Goal: Task Accomplishment & Management: Manage account settings

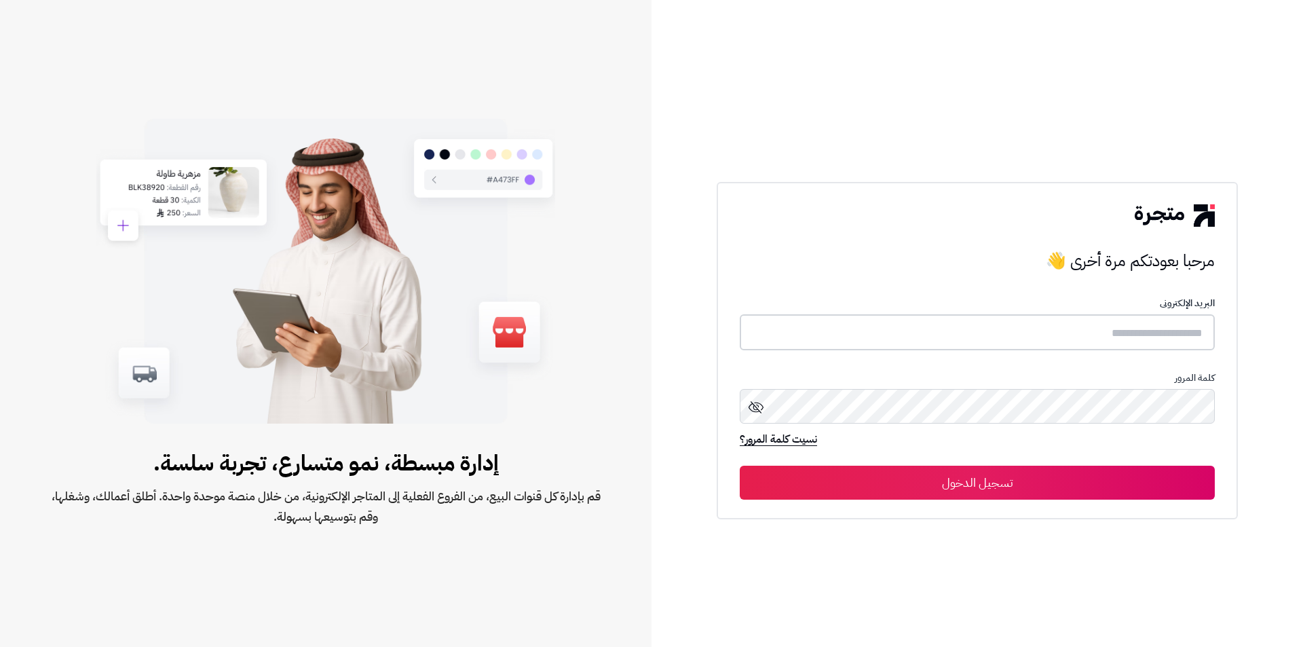
click at [974, 330] on input "text" at bounding box center [977, 332] width 475 height 36
click at [1010, 319] on input "text" at bounding box center [977, 332] width 475 height 36
paste input "**********"
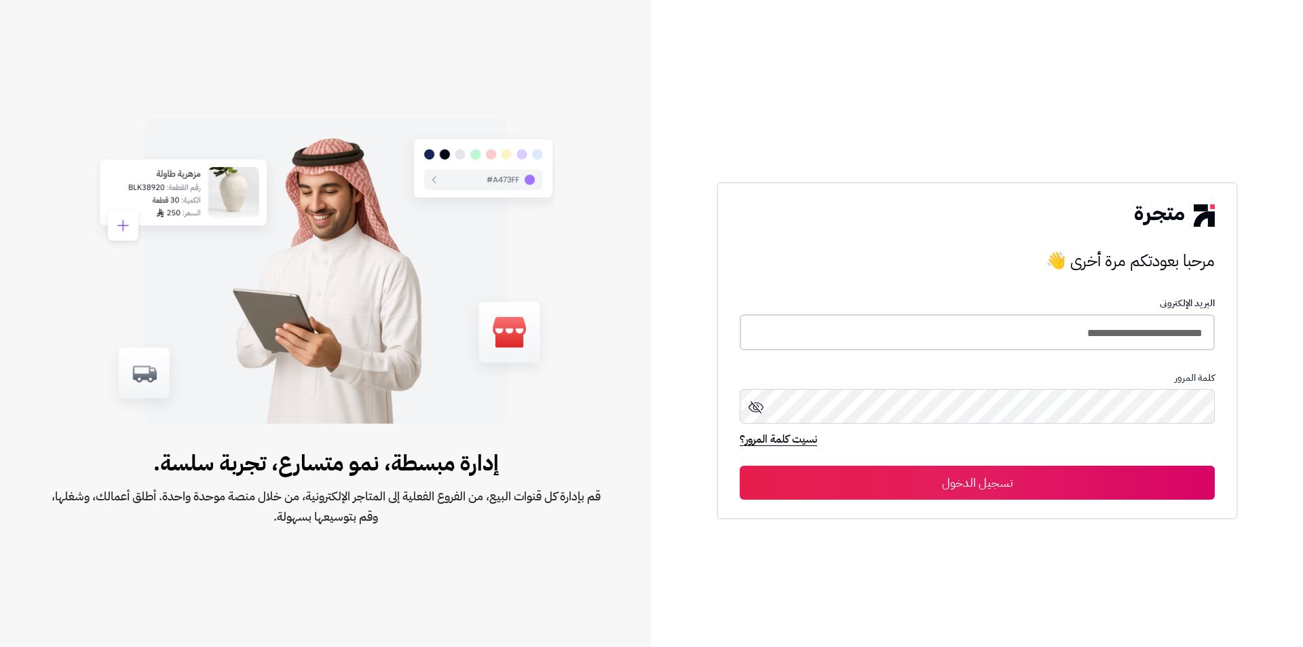
type input "**********"
click at [951, 485] on button "تسجيل الدخول" at bounding box center [977, 483] width 475 height 34
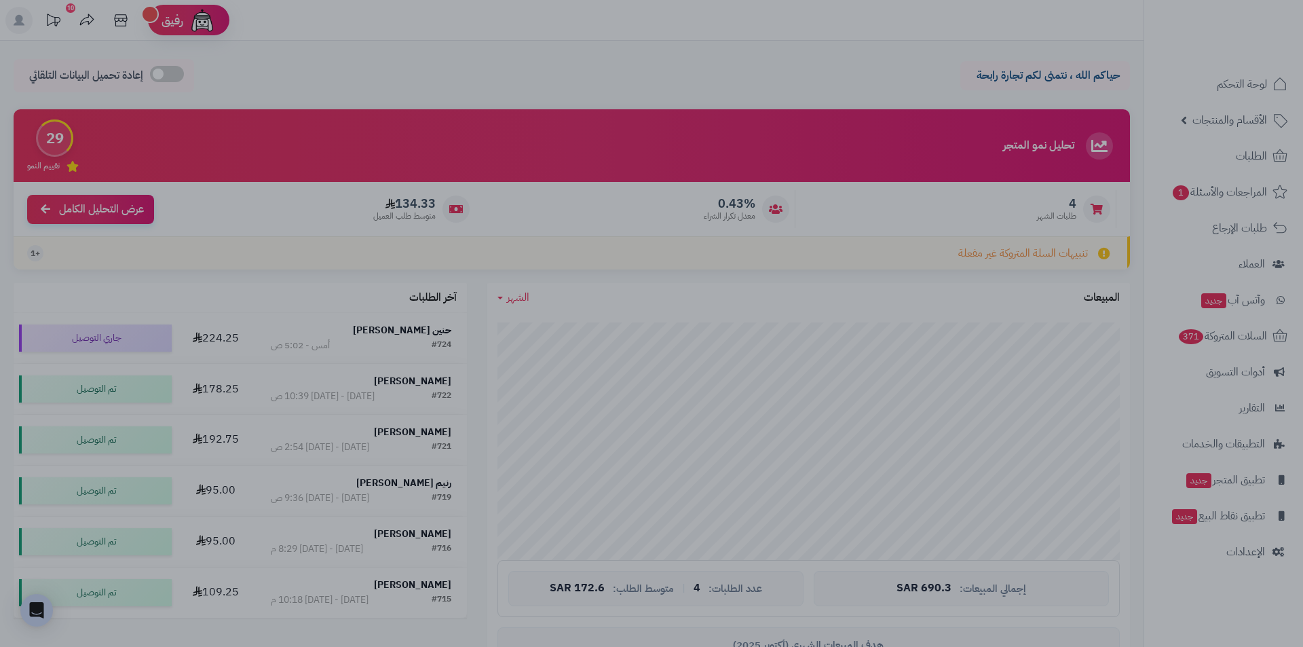
click at [825, 67] on div at bounding box center [651, 323] width 1303 height 647
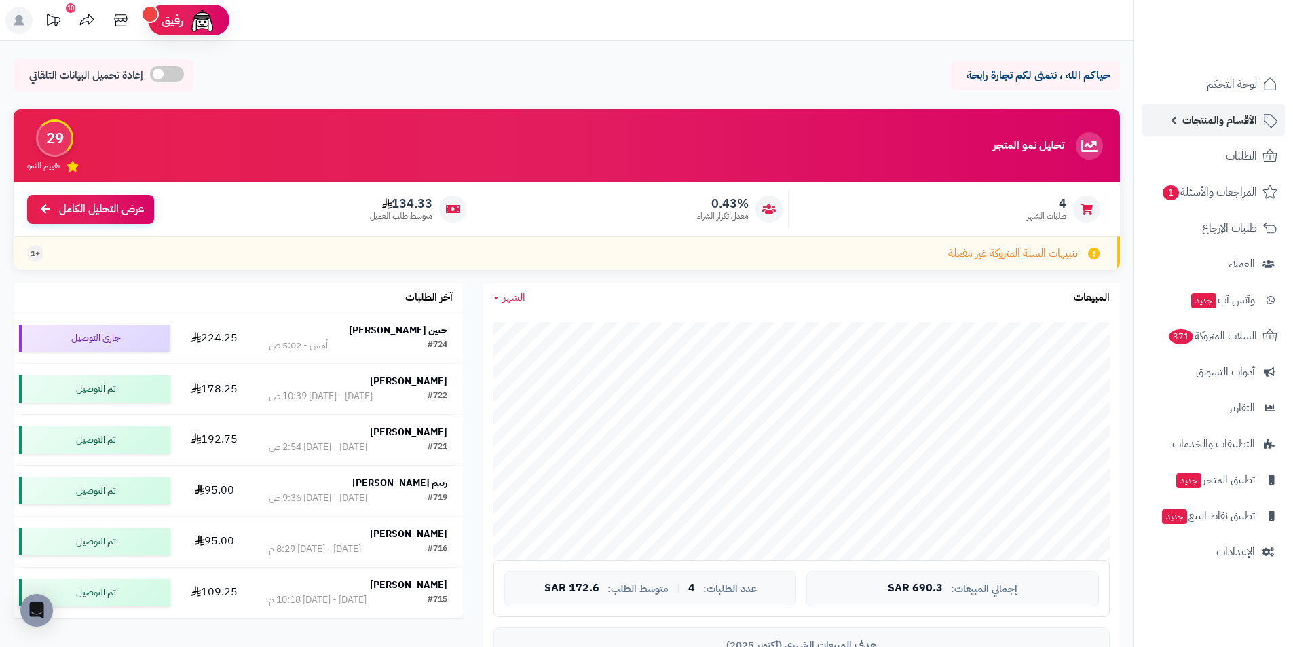
click at [1230, 116] on span "الأقسام والمنتجات" at bounding box center [1219, 120] width 75 height 19
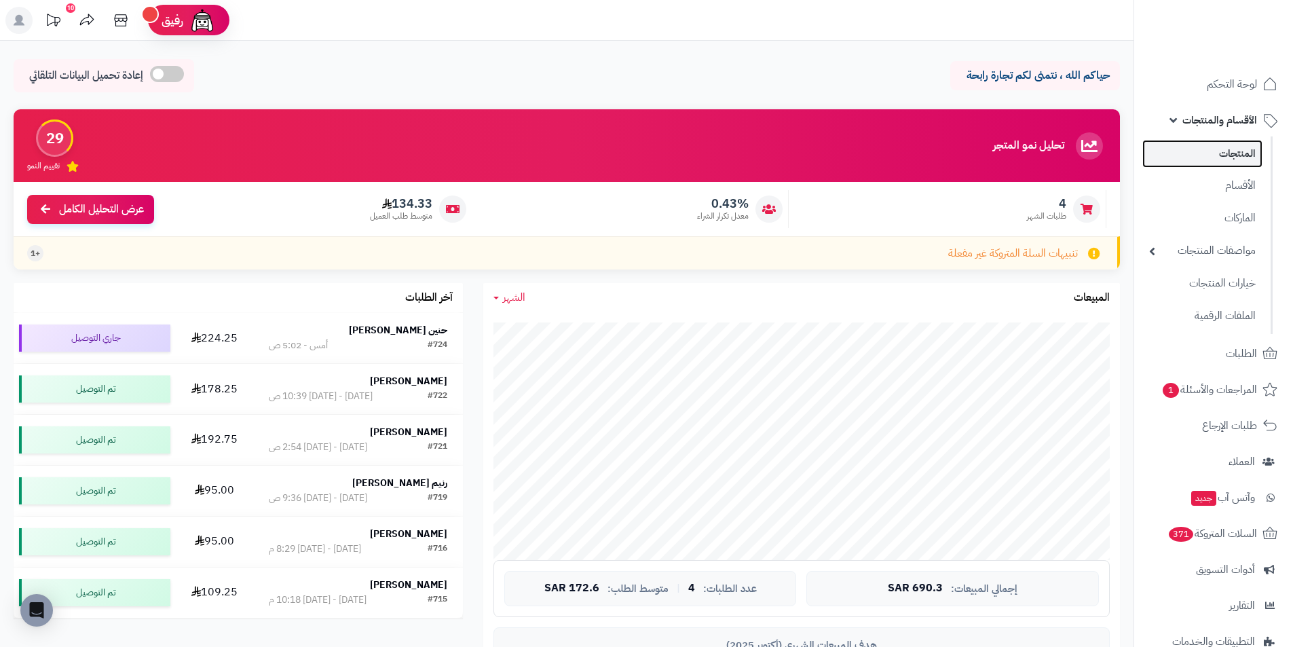
click at [1230, 151] on link "المنتجات" at bounding box center [1202, 154] width 120 height 28
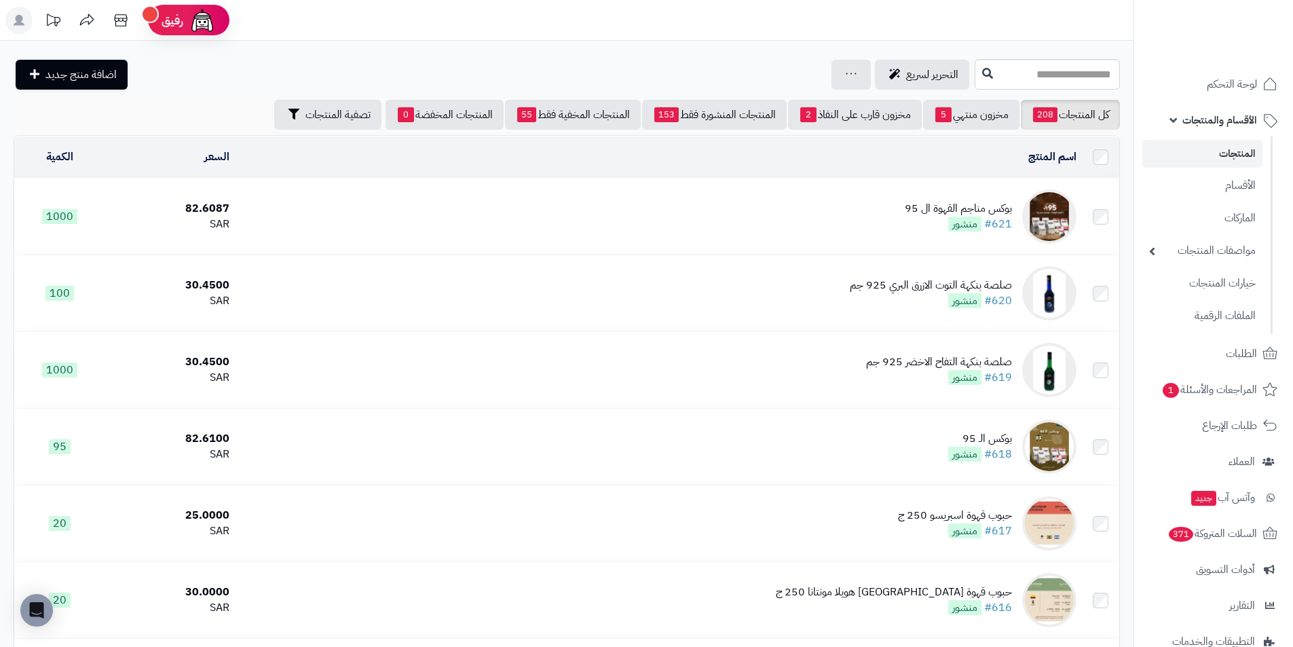
click at [937, 208] on div "بوكس مناجم القهوة ال 95" at bounding box center [958, 209] width 107 height 16
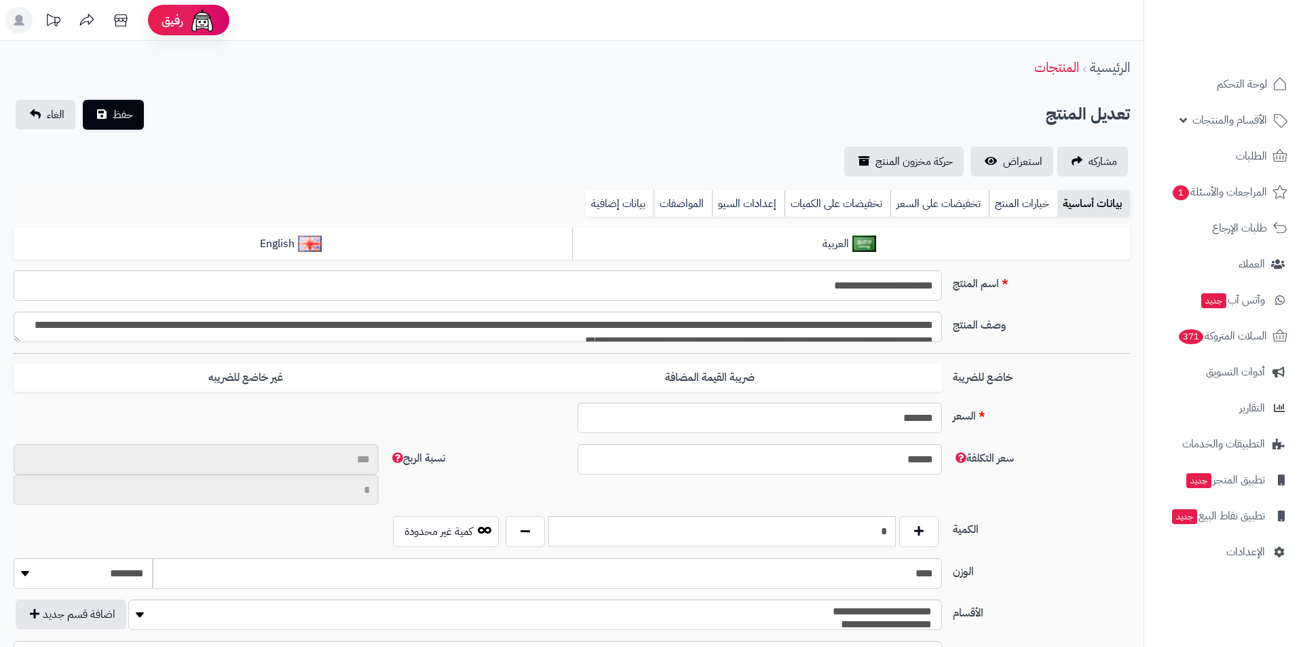
select select
type input "**"
type input "*********"
type input "*****"
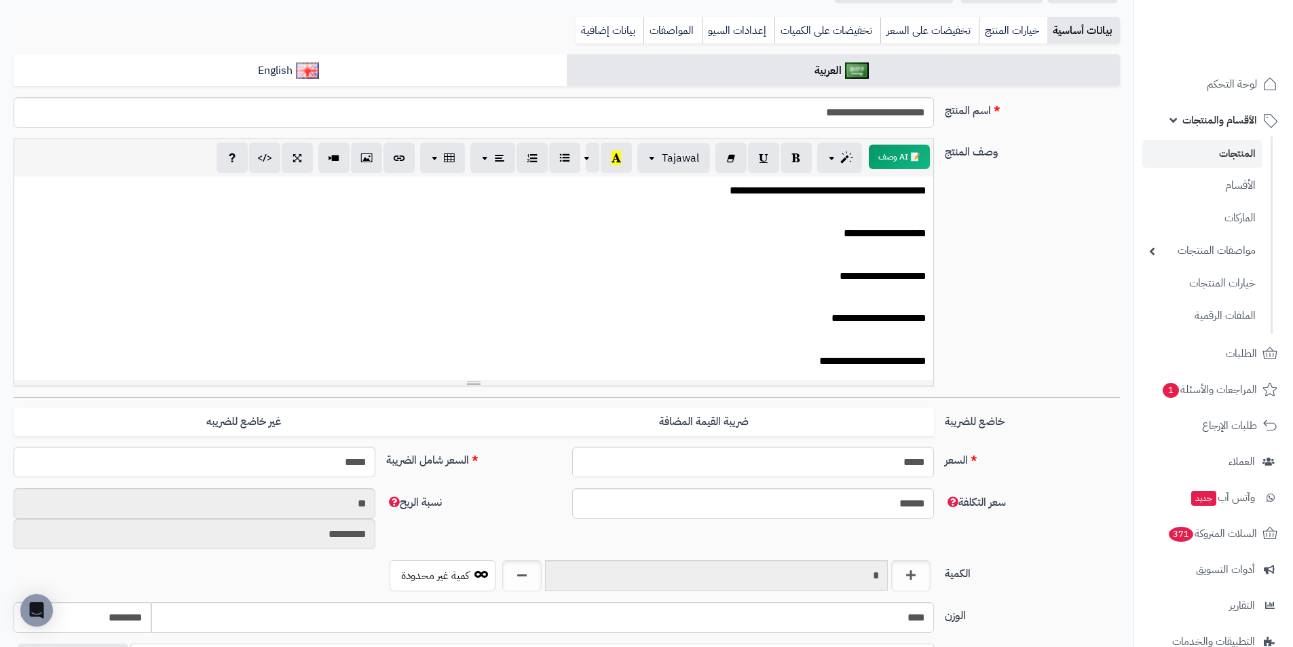
scroll to position [46, 0]
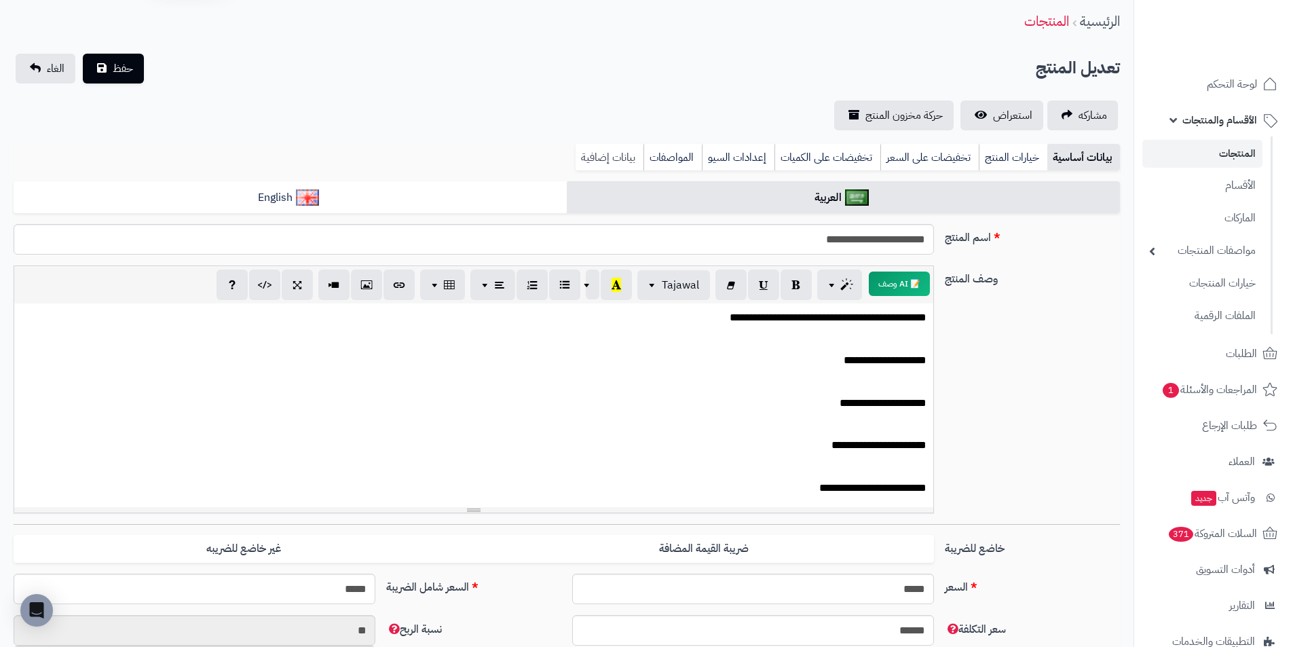
click at [616, 155] on link "بيانات إضافية" at bounding box center [609, 157] width 68 height 27
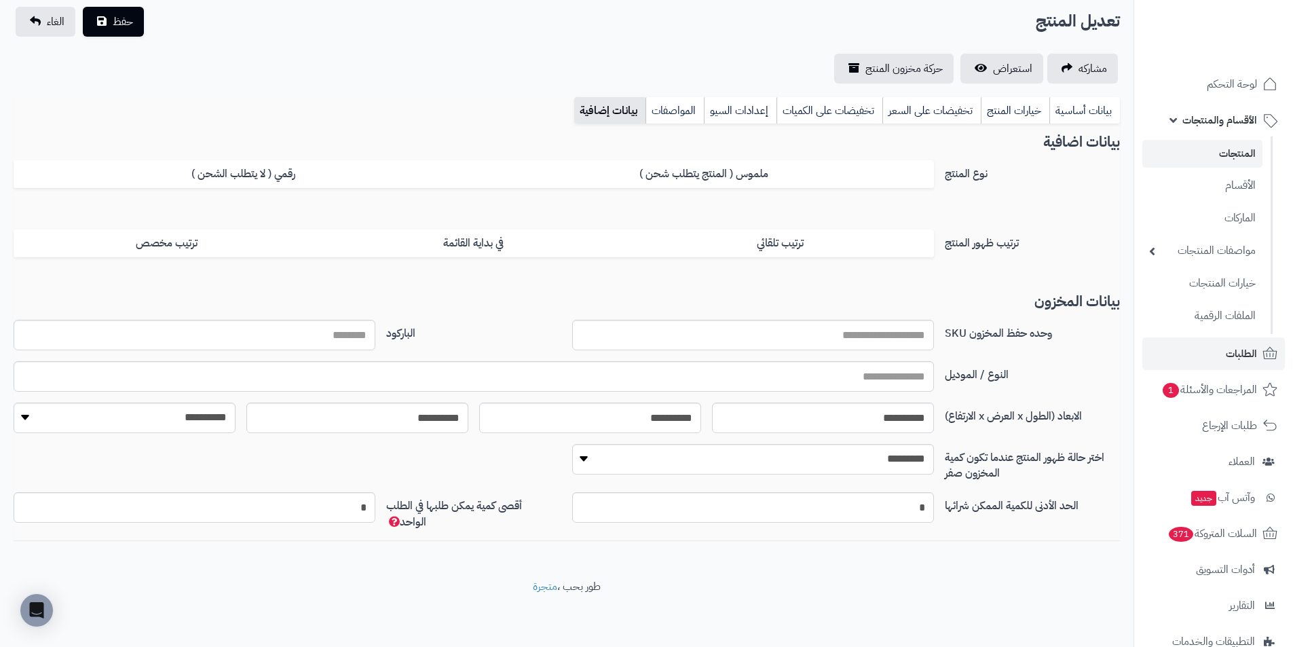
scroll to position [136, 0]
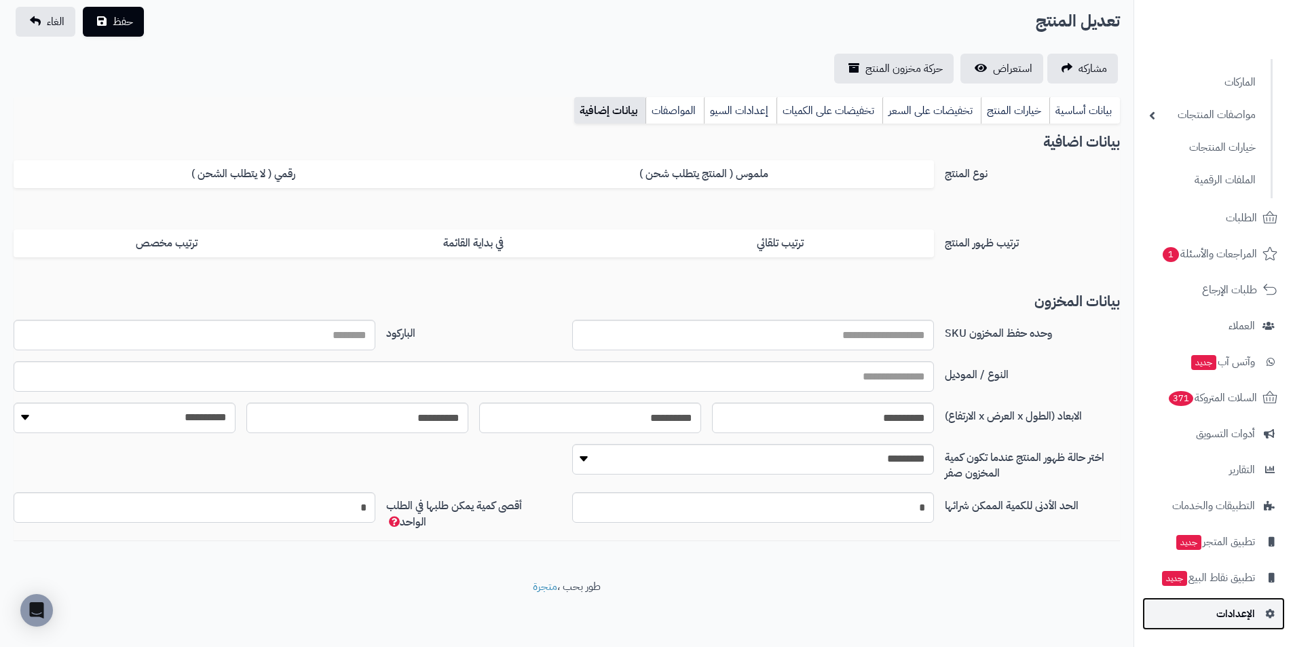
click at [1218, 621] on span "الإعدادات" at bounding box center [1235, 613] width 39 height 19
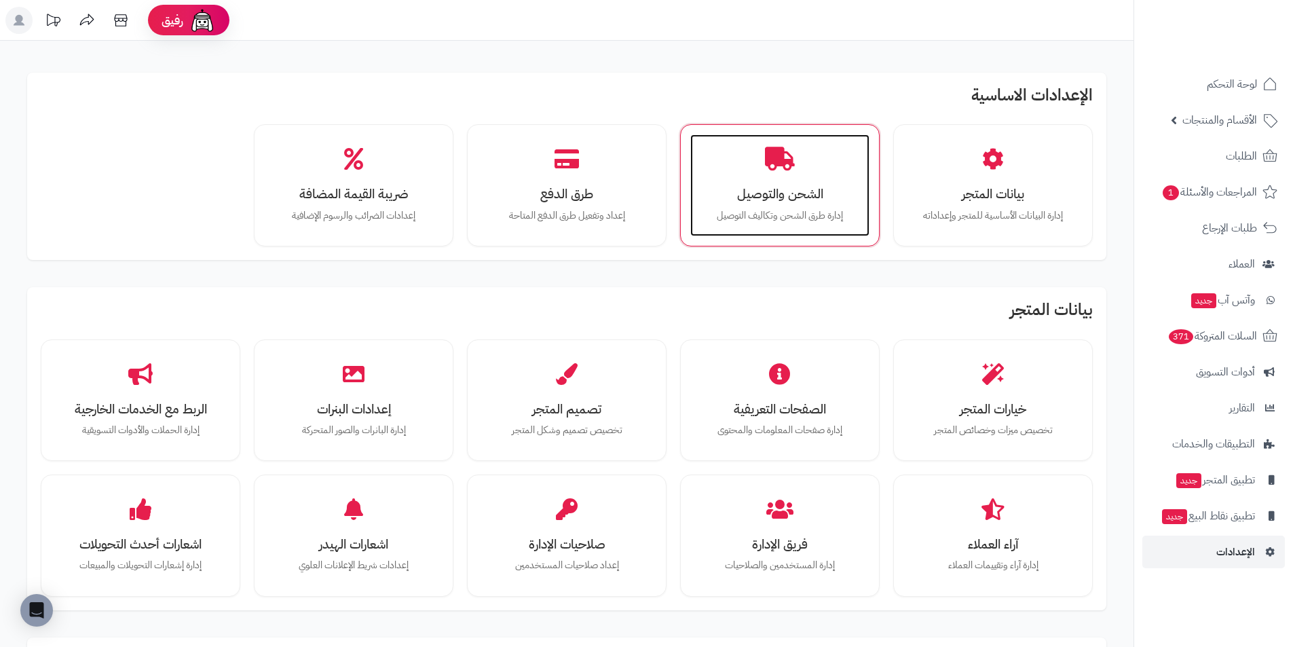
click at [775, 181] on div "الشحن والتوصيل إدارة طرق الشحن وتكاليف التوصيل" at bounding box center [779, 185] width 179 height 102
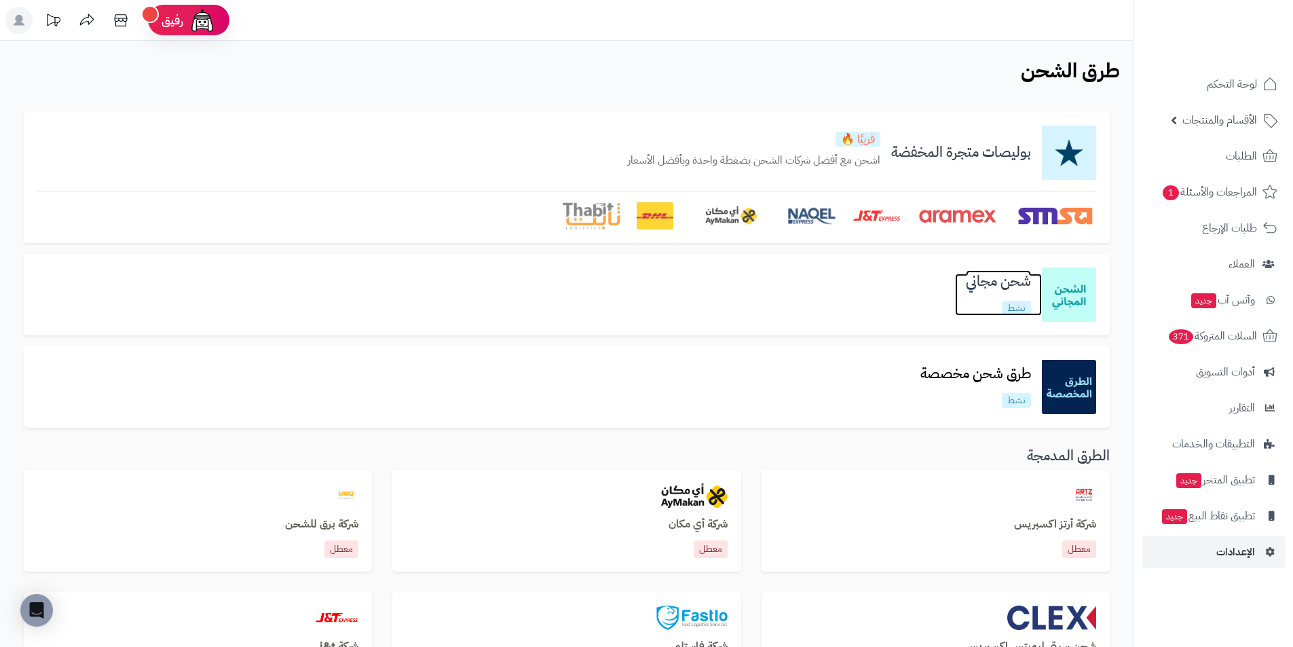
click at [978, 289] on h3 "شحن مجاني" at bounding box center [998, 281] width 87 height 16
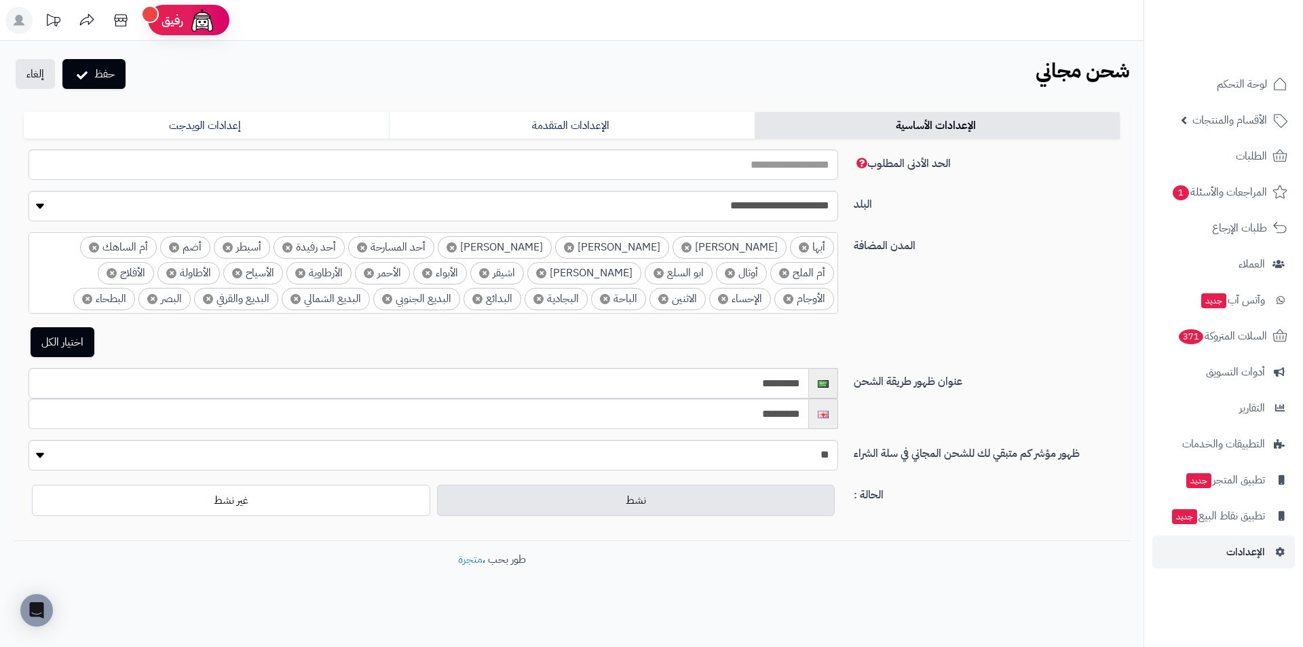
click at [607, 500] on label "نشط" at bounding box center [636, 500] width 398 height 31
click at [559, 497] on label "نشط" at bounding box center [636, 500] width 398 height 31
click at [669, 544] on div "**********" at bounding box center [571, 344] width 1143 height 606
click at [544, 124] on link "الإعدادات المتقدمة" at bounding box center [571, 125] width 365 height 27
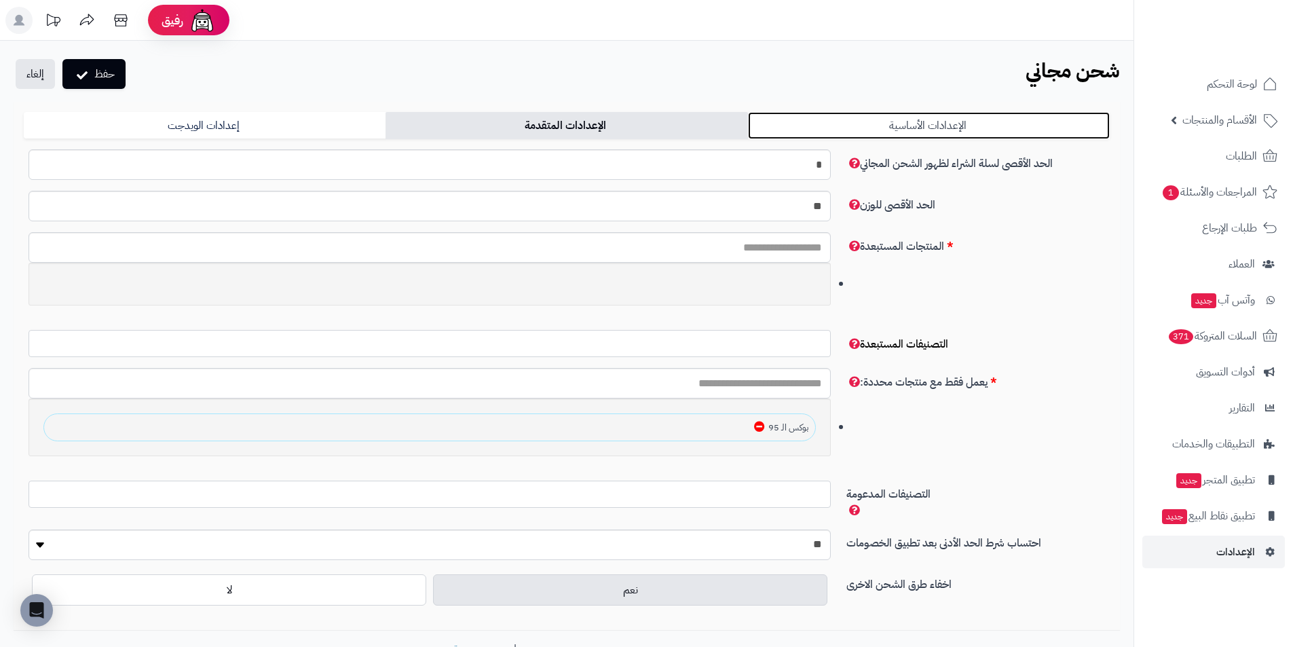
click at [958, 114] on link "الإعدادات الأساسية" at bounding box center [929, 125] width 362 height 27
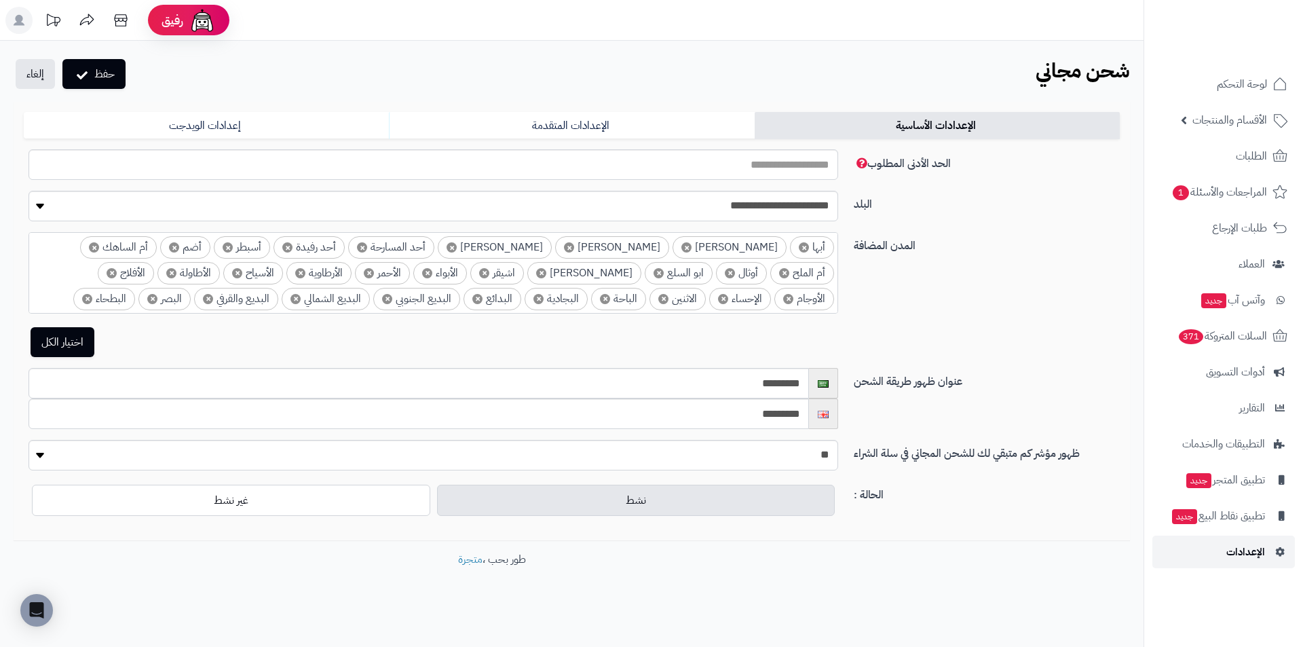
click at [1218, 555] on link "الإعدادات" at bounding box center [1223, 551] width 143 height 33
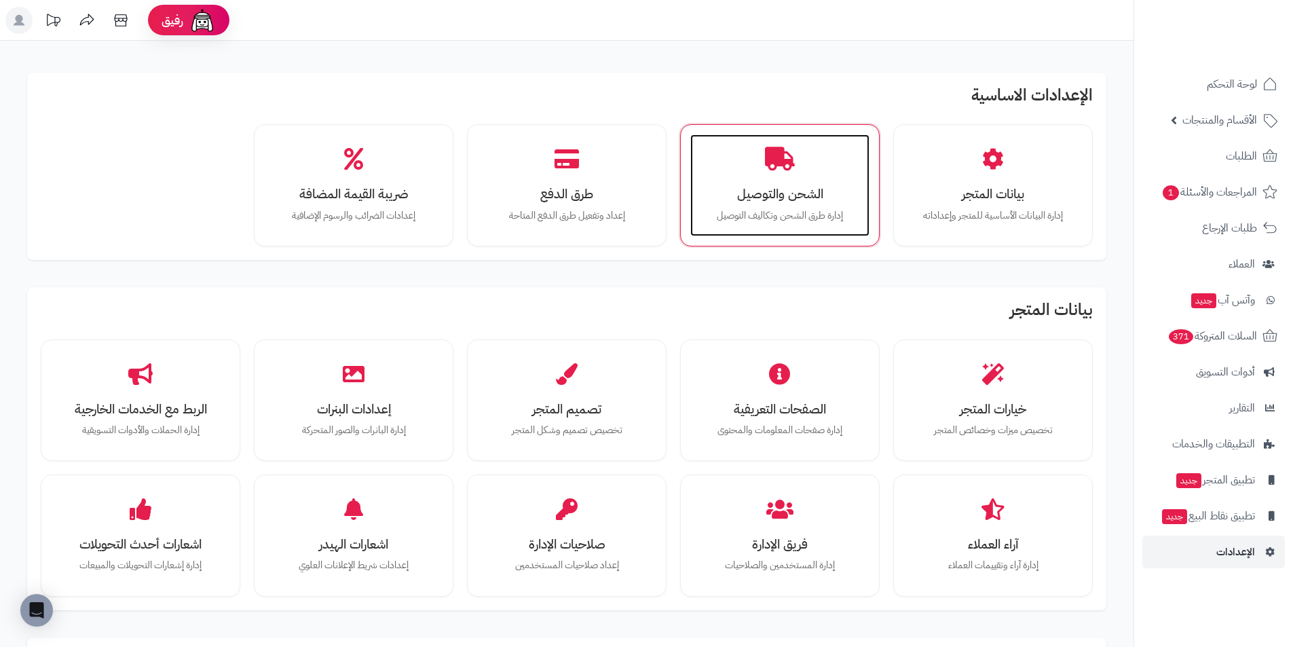
click at [795, 178] on div "الشحن والتوصيل إدارة طرق الشحن وتكاليف التوصيل" at bounding box center [779, 185] width 179 height 102
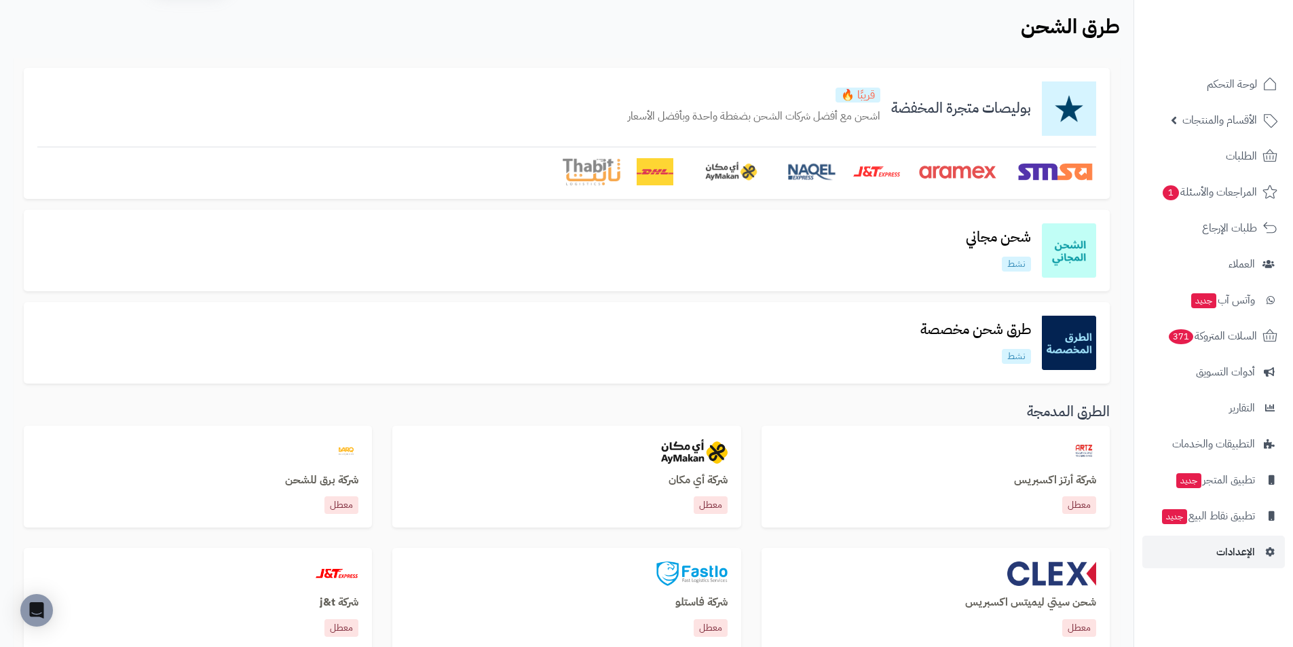
scroll to position [68, 0]
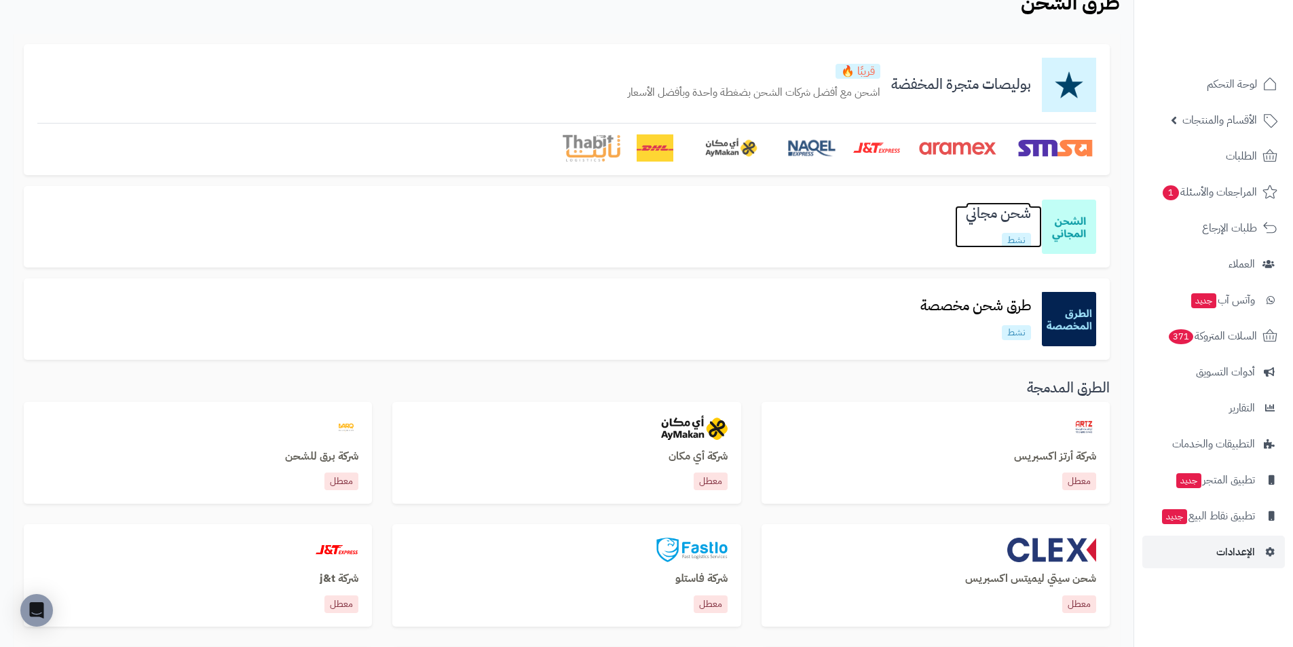
click at [1001, 218] on h3 "شحن مجاني" at bounding box center [998, 214] width 87 height 16
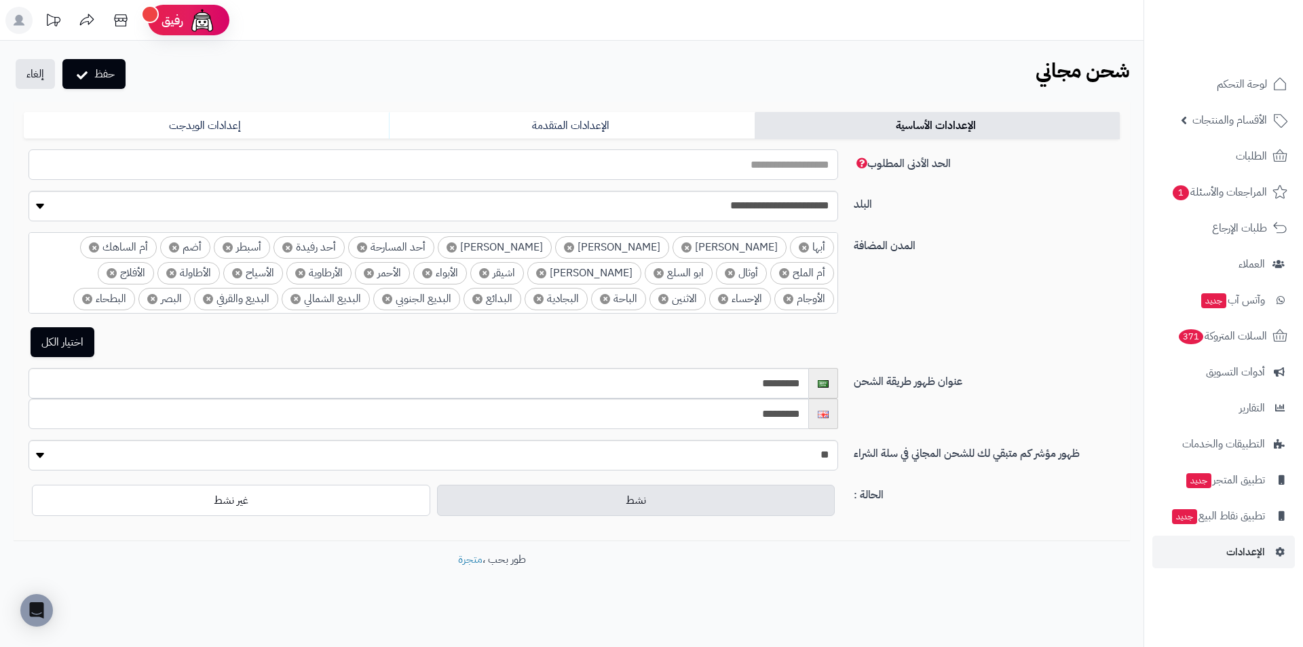
type input "*"
click at [41, 163] on input "*" at bounding box center [434, 164] width 810 height 31
click at [665, 159] on input "*" at bounding box center [434, 164] width 810 height 31
click at [776, 164] on input "*" at bounding box center [434, 164] width 810 height 31
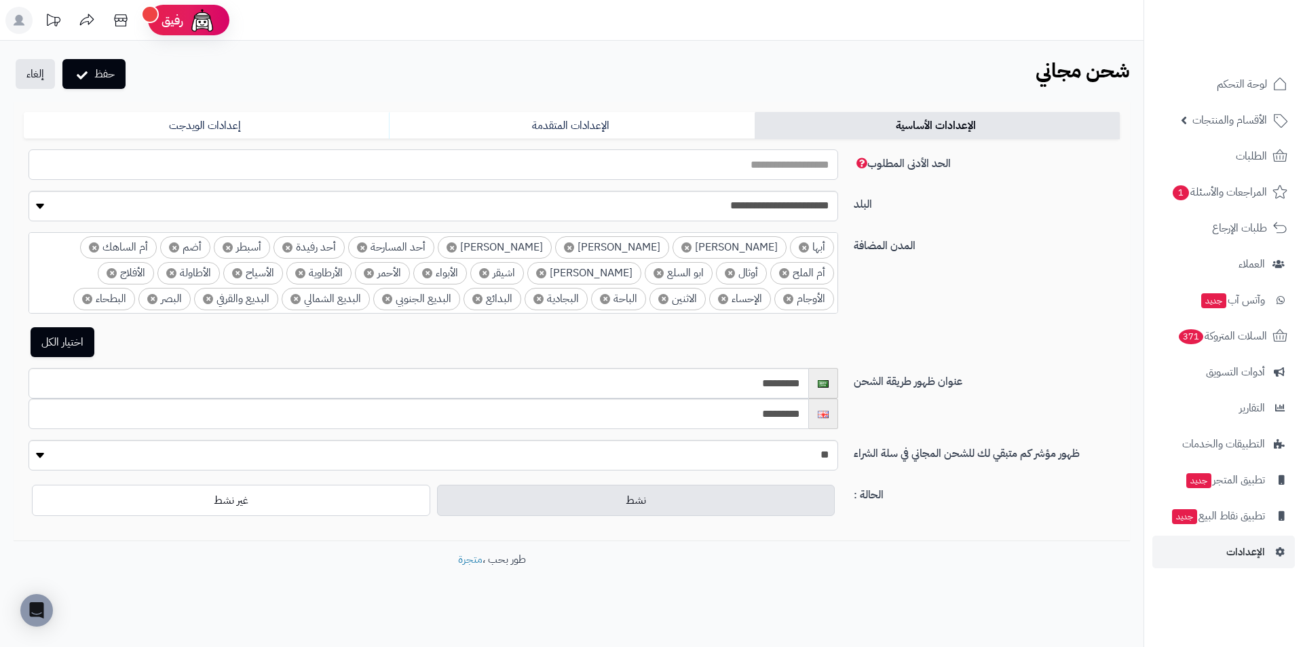
click at [776, 164] on input "*" at bounding box center [434, 164] width 810 height 31
